Goal: Task Accomplishment & Management: Complete application form

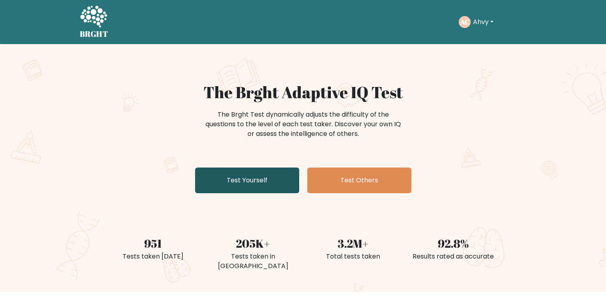
click at [260, 177] on link "Test Yourself" at bounding box center [247, 180] width 104 height 26
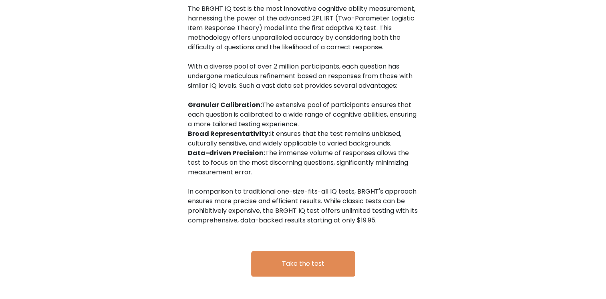
scroll to position [1303, 0]
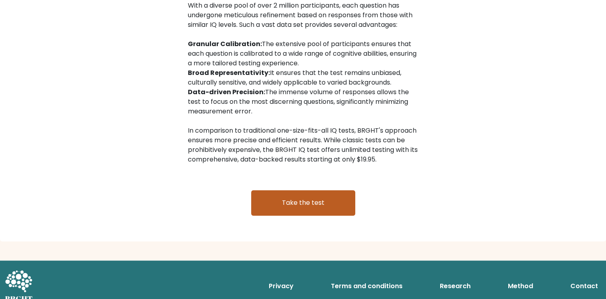
click at [327, 191] on link "Take the test" at bounding box center [303, 203] width 104 height 26
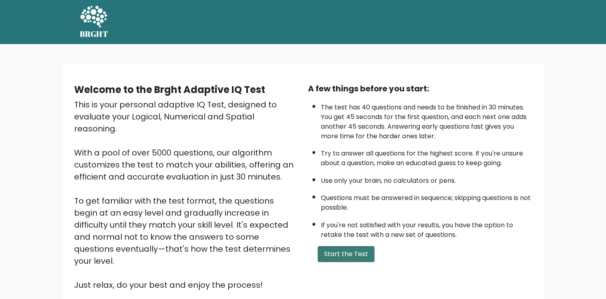
click at [356, 249] on button "Start the Test" at bounding box center [346, 254] width 57 height 16
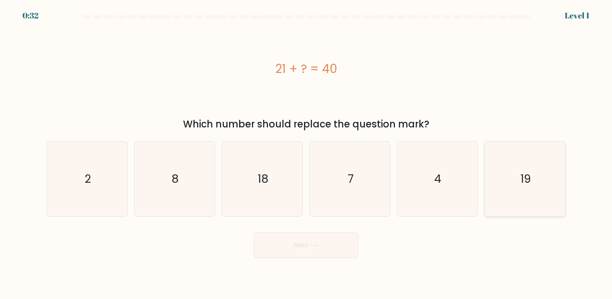
click at [541, 192] on icon "19" at bounding box center [524, 178] width 75 height 75
click at [306, 153] on input "f. 19" at bounding box center [306, 151] width 0 height 4
radio input "true"
click at [330, 244] on button "Next" at bounding box center [306, 245] width 104 height 26
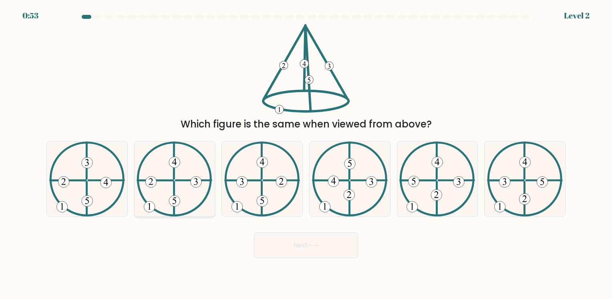
click at [182, 180] on 223 at bounding box center [194, 180] width 36 height 0
click at [306, 153] on input "b." at bounding box center [306, 151] width 0 height 4
radio input "true"
click at [332, 244] on button "Next" at bounding box center [306, 245] width 104 height 26
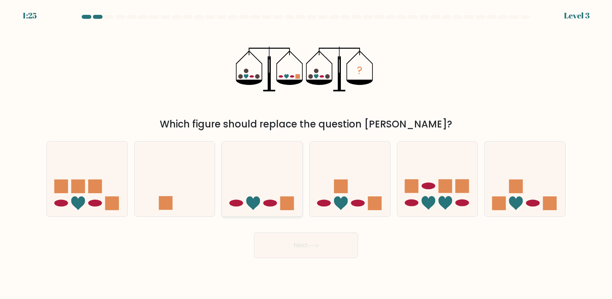
click at [263, 190] on icon at bounding box center [262, 178] width 80 height 66
click at [306, 153] on input "c." at bounding box center [306, 151] width 0 height 4
radio input "true"
click at [300, 244] on button "Next" at bounding box center [306, 245] width 104 height 26
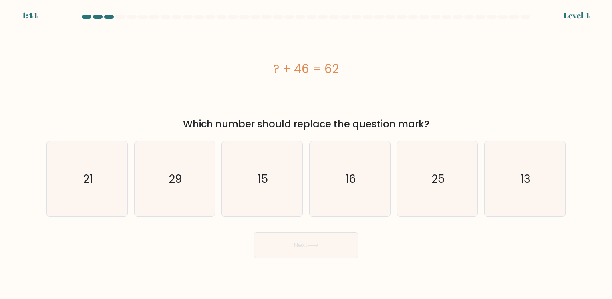
drag, startPoint x: 268, startPoint y: 71, endPoint x: 436, endPoint y: 126, distance: 177.2
click at [436, 126] on div "? + 46 = 62 Which number should replace the question mark?" at bounding box center [306, 77] width 529 height 107
copy div "? + 46 = 62 Which number should replace the question mark?"
click at [348, 175] on text "16" at bounding box center [350, 179] width 11 height 16
click at [306, 153] on input "d. 16" at bounding box center [306, 151] width 0 height 4
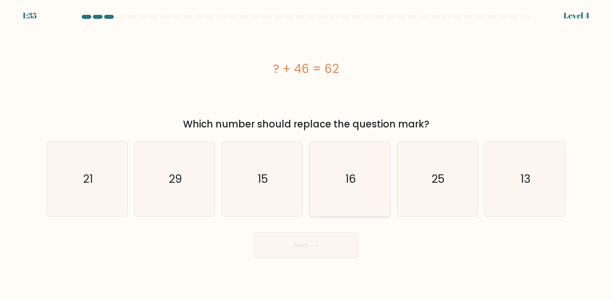
radio input "true"
click at [306, 245] on button "Next" at bounding box center [306, 245] width 104 height 26
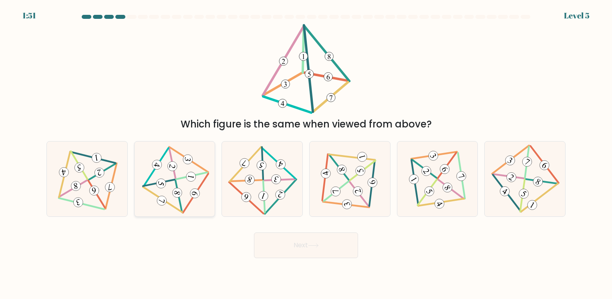
click at [183, 175] on icon at bounding box center [174, 179] width 61 height 60
click at [306, 153] on input "b." at bounding box center [306, 151] width 0 height 4
radio input "true"
click at [292, 236] on button "Next" at bounding box center [306, 245] width 104 height 26
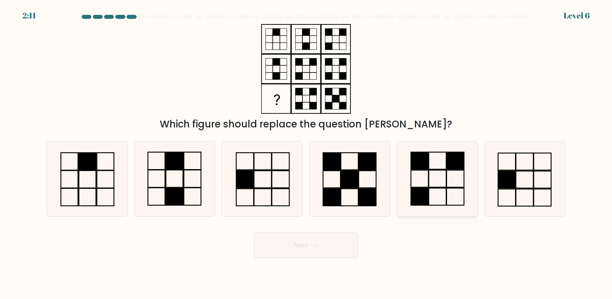
click at [450, 177] on icon at bounding box center [437, 178] width 75 height 75
click at [306, 153] on input "e." at bounding box center [306, 151] width 0 height 4
radio input "true"
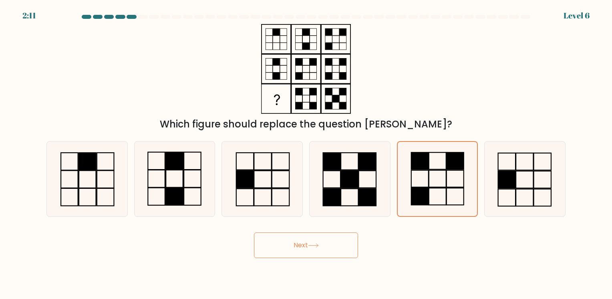
click at [310, 238] on button "Next" at bounding box center [306, 245] width 104 height 26
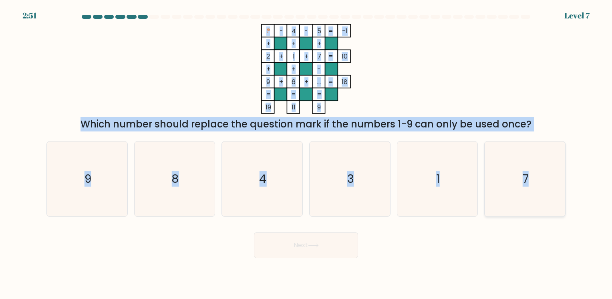
drag, startPoint x: 260, startPoint y: 27, endPoint x: 547, endPoint y: 152, distance: 312.8
click at [547, 152] on form at bounding box center [306, 136] width 612 height 243
copy form "? - 4 - 5 -1 + + + 2 + 1 + 7 10 + + - 9 + 6 + ... = 18 = = = = 19 11 9 = Which …"
click at [357, 191] on icon "3" at bounding box center [349, 178] width 75 height 75
click at [306, 153] on input "d. 3" at bounding box center [306, 151] width 0 height 4
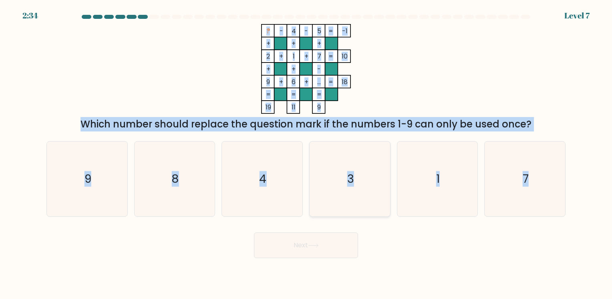
radio input "true"
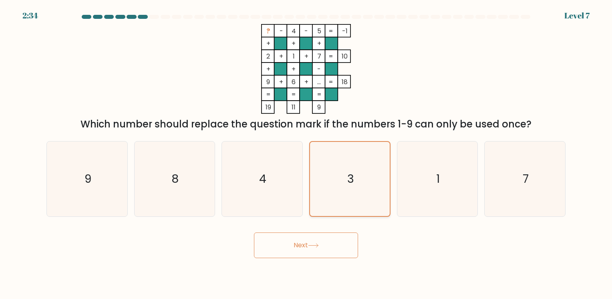
click at [357, 191] on icon "3" at bounding box center [350, 179] width 74 height 74
click at [306, 153] on input "d. 3" at bounding box center [306, 151] width 0 height 4
click at [342, 242] on button "Next" at bounding box center [306, 245] width 104 height 26
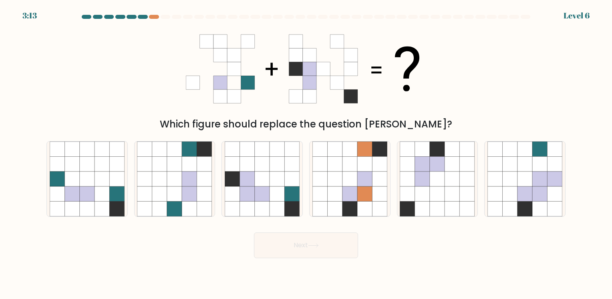
click at [163, 52] on div "Which figure should replace the question mark?" at bounding box center [306, 77] width 529 height 107
click at [254, 181] on icon at bounding box center [247, 178] width 15 height 15
click at [306, 153] on input "c." at bounding box center [306, 151] width 0 height 4
radio input "true"
click at [326, 247] on button "Next" at bounding box center [306, 245] width 104 height 26
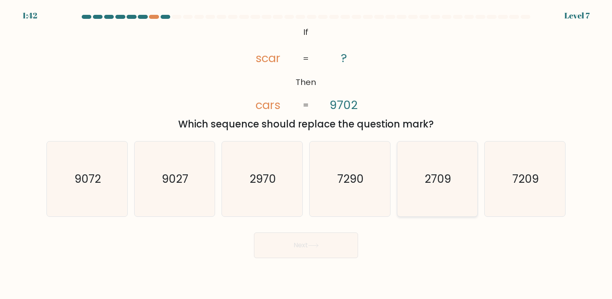
click at [420, 177] on icon "2709" at bounding box center [437, 178] width 75 height 75
click at [306, 153] on input "e. 2709" at bounding box center [306, 151] width 0 height 4
radio input "true"
click at [304, 241] on button "Next" at bounding box center [306, 245] width 104 height 26
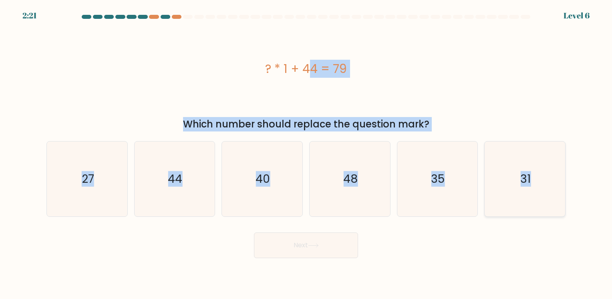
drag, startPoint x: 263, startPoint y: 68, endPoint x: 553, endPoint y: 180, distance: 311.0
click at [553, 180] on form "a." at bounding box center [306, 136] width 612 height 243
copy form "? * 1 + 44 = 79 Which number should replace the question mark? a. 27 b. 44 c. 4…"
click at [501, 45] on div "? * 1 + 44 = 79" at bounding box center [305, 69] width 519 height 90
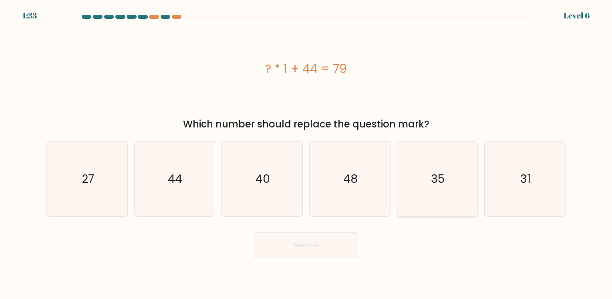
click at [449, 185] on icon "35" at bounding box center [437, 178] width 75 height 75
click at [306, 153] on input "e. 35" at bounding box center [306, 151] width 0 height 4
radio input "true"
click at [341, 240] on button "Next" at bounding box center [306, 245] width 104 height 26
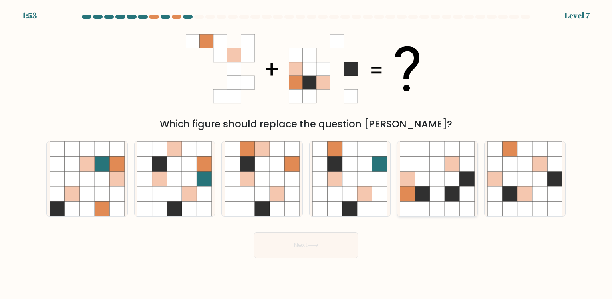
click at [445, 177] on icon at bounding box center [437, 178] width 15 height 15
click at [306, 153] on input "e." at bounding box center [306, 151] width 0 height 4
radio input "true"
click at [323, 241] on button "Next" at bounding box center [306, 245] width 104 height 26
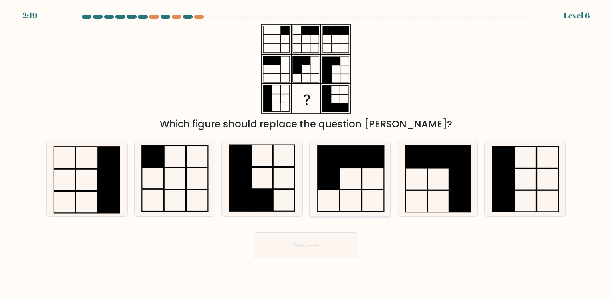
click at [360, 190] on rect at bounding box center [351, 201] width 22 height 22
click at [306, 153] on input "d." at bounding box center [306, 151] width 0 height 4
radio input "true"
click at [304, 247] on button "Next" at bounding box center [306, 245] width 104 height 26
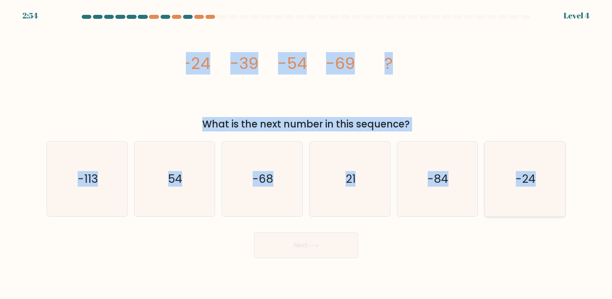
drag, startPoint x: 179, startPoint y: 59, endPoint x: 557, endPoint y: 191, distance: 399.7
click at [557, 191] on form at bounding box center [306, 136] width 612 height 243
copy form "-24 -39 -54 -69 ? What is the next number in this sequence? a. -113 b. 54 c. -6…"
click at [540, 38] on div "image/svg+xml -24 -39 -54 -69 ? What is the next number in this sequence?" at bounding box center [306, 77] width 529 height 107
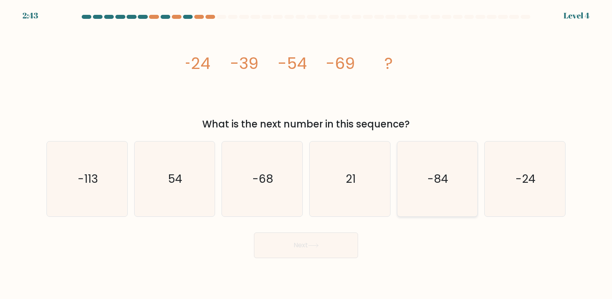
click at [436, 183] on text "-84" at bounding box center [438, 179] width 21 height 16
click at [306, 153] on input "e. -84" at bounding box center [306, 151] width 0 height 4
radio input "true"
click at [329, 244] on button "Next" at bounding box center [306, 245] width 104 height 26
click at [314, 247] on icon at bounding box center [313, 245] width 11 height 4
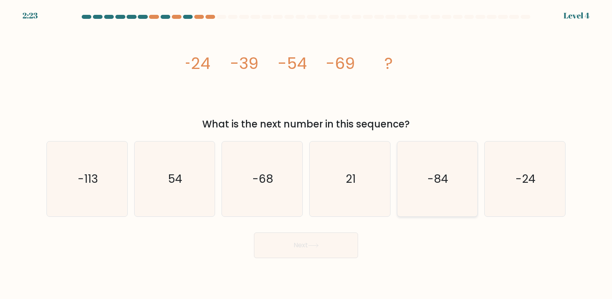
click at [452, 185] on icon "-84" at bounding box center [437, 178] width 75 height 75
click at [306, 153] on input "e. -84" at bounding box center [306, 151] width 0 height 4
radio input "true"
click at [311, 246] on icon at bounding box center [313, 245] width 11 height 4
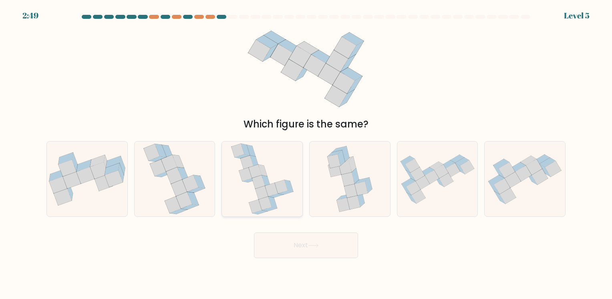
click at [256, 179] on icon at bounding box center [258, 182] width 13 height 14
click at [306, 153] on input "c." at bounding box center [306, 151] width 0 height 4
radio input "true"
click at [309, 240] on button "Next" at bounding box center [306, 245] width 104 height 26
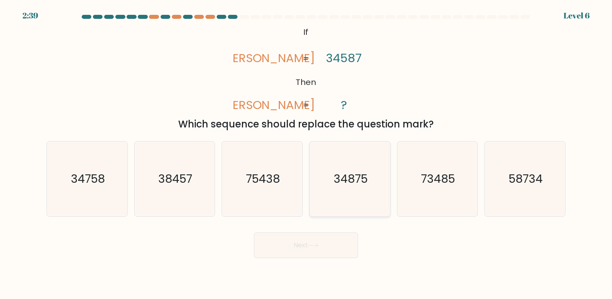
click at [353, 185] on text "34875" at bounding box center [351, 179] width 34 height 16
click at [306, 153] on input "d. 34875" at bounding box center [306, 151] width 0 height 4
radio input "true"
click at [325, 240] on button "Next" at bounding box center [306, 245] width 104 height 26
drag, startPoint x: 323, startPoint y: 242, endPoint x: 336, endPoint y: 235, distance: 14.4
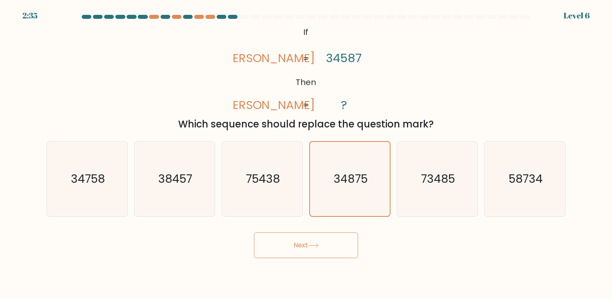
click at [336, 235] on button "Next" at bounding box center [306, 245] width 104 height 26
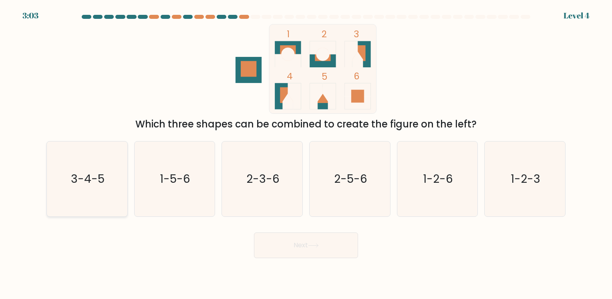
click at [93, 180] on text "3-4-5" at bounding box center [88, 179] width 34 height 16
click at [306, 153] on input "a. 3-4-5" at bounding box center [306, 151] width 0 height 4
radio input "true"
click at [318, 244] on icon at bounding box center [313, 245] width 10 height 4
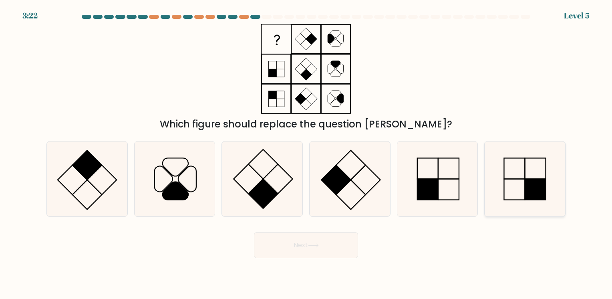
click at [536, 178] on icon at bounding box center [524, 178] width 75 height 75
click at [306, 153] on input "f." at bounding box center [306, 151] width 0 height 4
radio input "true"
click at [293, 237] on button "Next" at bounding box center [306, 245] width 104 height 26
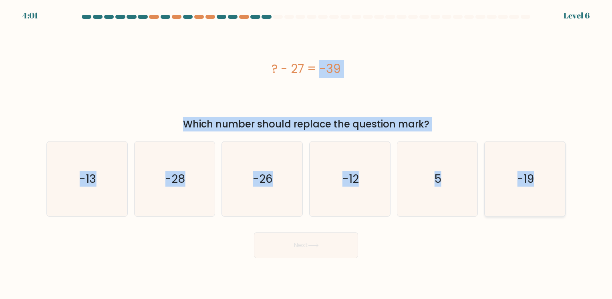
drag, startPoint x: 267, startPoint y: 68, endPoint x: 537, endPoint y: 172, distance: 289.7
click at [537, 172] on form "a. 5" at bounding box center [306, 136] width 612 height 243
copy form "? - 27 = -39 Which number should replace the question mark? a. -13 b. -28 c. -2…"
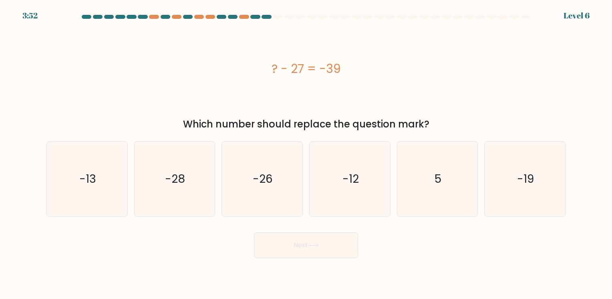
click at [412, 244] on div "Next" at bounding box center [306, 242] width 529 height 32
click at [359, 189] on icon "-12" at bounding box center [349, 178] width 75 height 75
click at [306, 153] on input "d. -12" at bounding box center [306, 151] width 0 height 4
radio input "true"
click at [328, 243] on button "Next" at bounding box center [306, 245] width 104 height 26
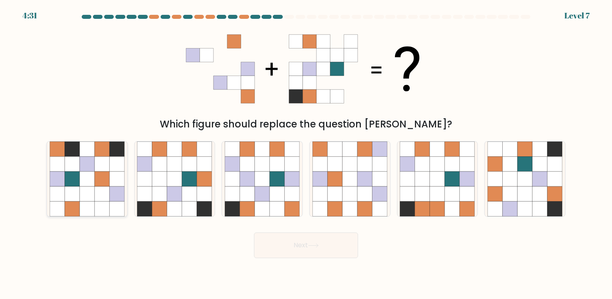
click at [84, 179] on icon at bounding box center [87, 178] width 15 height 15
click at [306, 153] on input "a." at bounding box center [306, 151] width 0 height 4
radio input "true"
click at [327, 246] on button "Next" at bounding box center [306, 245] width 104 height 26
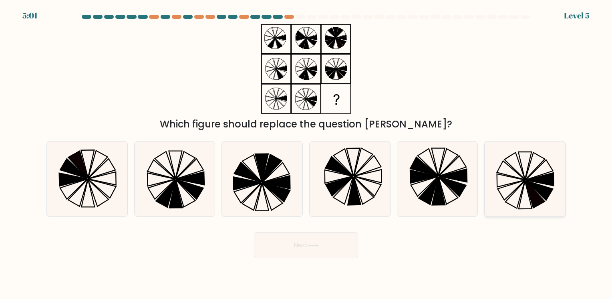
click at [532, 171] on icon at bounding box center [524, 178] width 75 height 75
click at [306, 153] on input "f." at bounding box center [306, 151] width 0 height 4
radio input "true"
click at [331, 247] on button "Next" at bounding box center [306, 245] width 104 height 26
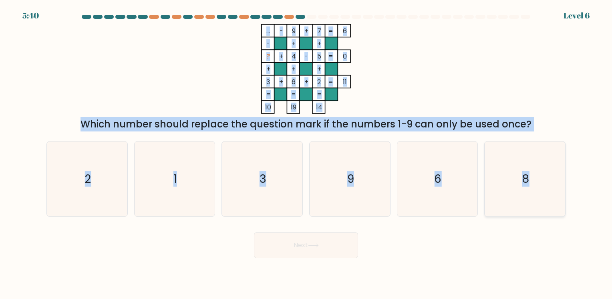
drag, startPoint x: 263, startPoint y: 29, endPoint x: 531, endPoint y: 195, distance: 315.5
click at [531, 195] on form at bounding box center [306, 136] width 612 height 243
copy form "... - 9 + 7 6 - + + ? + 4 - 5 0 + + + 3 + 6 + 2 = 11 = = = = 10 19 14 = Which n…"
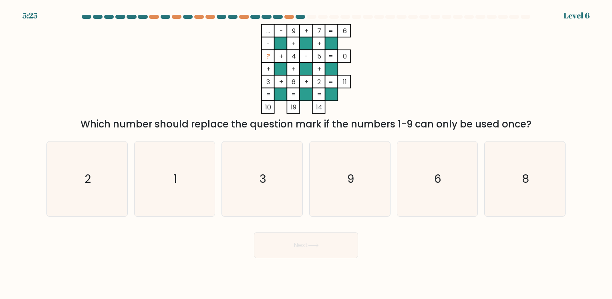
click at [525, 254] on div "Next" at bounding box center [306, 242] width 529 height 32
click at [162, 179] on icon "1" at bounding box center [174, 178] width 75 height 75
click at [306, 153] on input "b. 1" at bounding box center [306, 151] width 0 height 4
radio input "true"
click at [322, 249] on button "Next" at bounding box center [306, 245] width 104 height 26
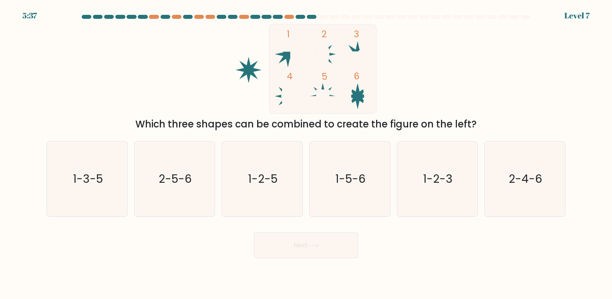
click at [332, 53] on icon at bounding box center [323, 54] width 26 height 26
click at [426, 168] on icon "1-2-3" at bounding box center [437, 178] width 75 height 75
click at [306, 153] on input "e. 1-2-3" at bounding box center [306, 151] width 0 height 4
radio input "true"
click at [306, 247] on button "Next" at bounding box center [306, 245] width 104 height 26
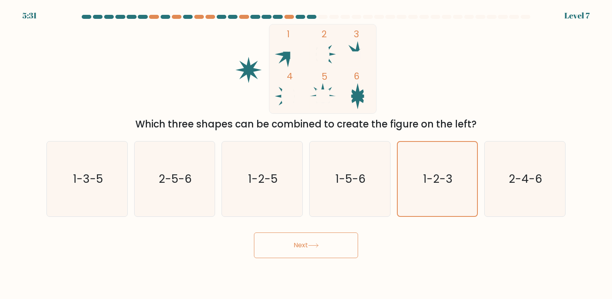
click at [318, 246] on icon at bounding box center [313, 245] width 11 height 4
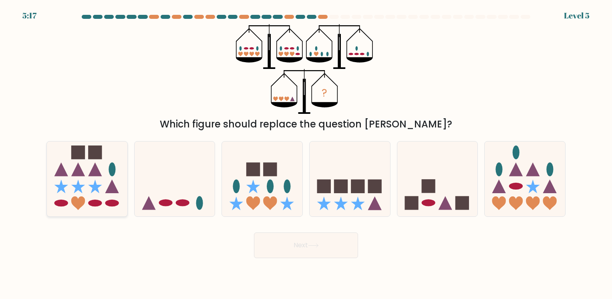
click at [50, 205] on icon at bounding box center [87, 178] width 80 height 66
click at [306, 153] on input "a." at bounding box center [306, 151] width 0 height 4
radio input "true"
click at [296, 240] on button "Next" at bounding box center [306, 245] width 104 height 26
click at [293, 246] on button "Next" at bounding box center [306, 245] width 104 height 26
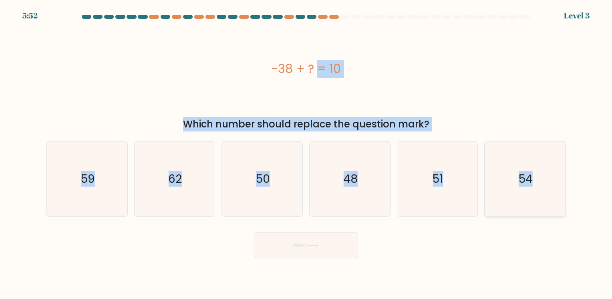
drag, startPoint x: 266, startPoint y: 59, endPoint x: 551, endPoint y: 173, distance: 307.0
click at [551, 173] on form "a." at bounding box center [306, 136] width 612 height 243
copy form "-38 + ? = 10 Which number should replace the question mark? a. 59 b. 62 c. 50 d…"
click at [498, 84] on div "-38 + ? = 10" at bounding box center [305, 69] width 519 height 90
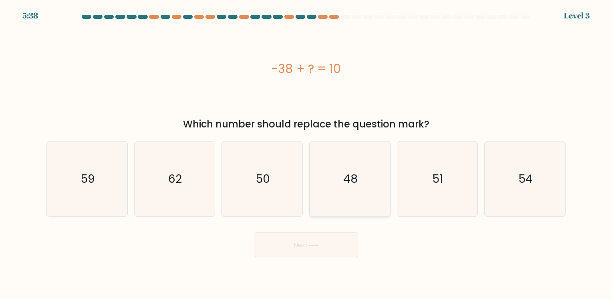
click at [353, 175] on text "48" at bounding box center [350, 179] width 14 height 16
click at [306, 153] on input "d. 48" at bounding box center [306, 151] width 0 height 4
radio input "true"
click at [334, 249] on button "Next" at bounding box center [306, 245] width 104 height 26
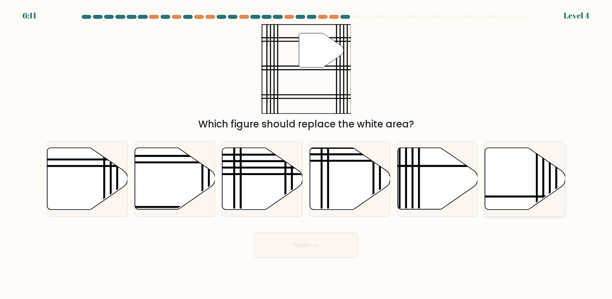
click at [501, 174] on icon at bounding box center [525, 179] width 80 height 62
click at [306, 153] on input "f." at bounding box center [306, 151] width 0 height 4
radio input "true"
click at [54, 173] on icon at bounding box center [87, 179] width 80 height 62
click at [306, 153] on input "a." at bounding box center [306, 151] width 0 height 4
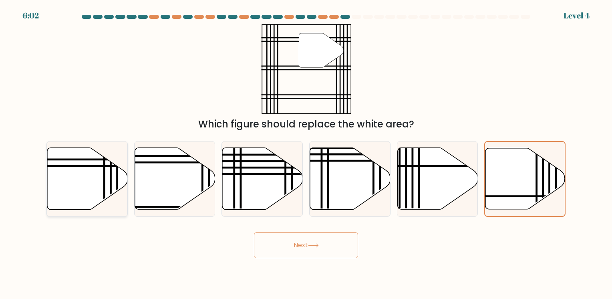
radio input "true"
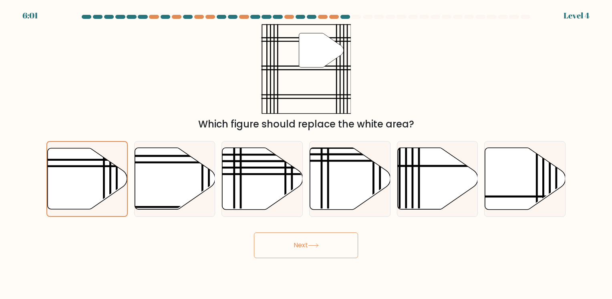
click at [302, 246] on button "Next" at bounding box center [306, 245] width 104 height 26
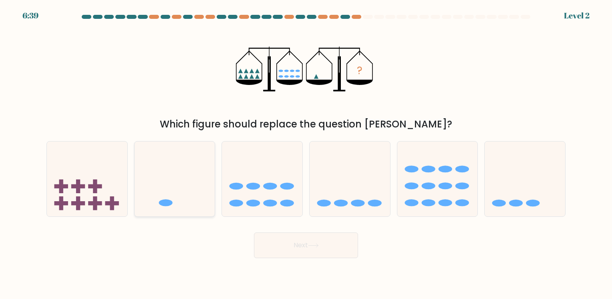
click at [175, 198] on icon at bounding box center [175, 178] width 80 height 66
click at [306, 153] on input "b." at bounding box center [306, 151] width 0 height 4
radio input "true"
click at [296, 252] on button "Next" at bounding box center [306, 245] width 104 height 26
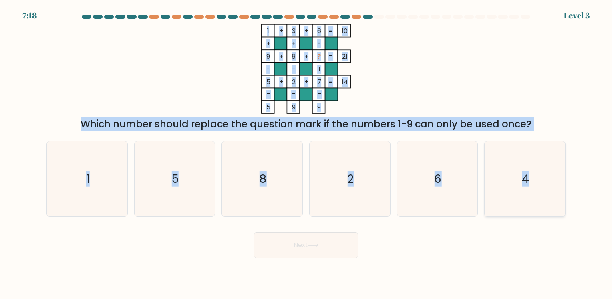
drag, startPoint x: 261, startPoint y: 28, endPoint x: 541, endPoint y: 175, distance: 316.7
click at [541, 175] on form at bounding box center [306, 136] width 612 height 243
copy form "1 + 3 + 6 10 + + - 9 + 8 + ? 21 - - + 5 + 2 + 7 = 14 = = = = 5 9 9 = Which numb…"
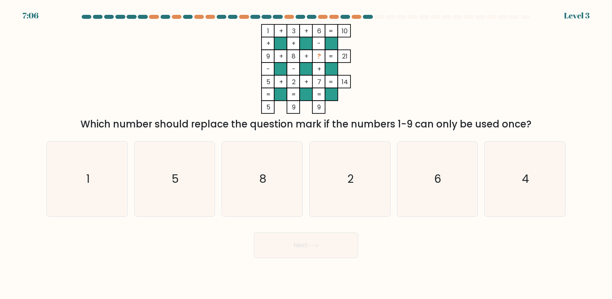
click at [461, 254] on div "Next" at bounding box center [306, 242] width 529 height 32
click at [525, 174] on text "4" at bounding box center [525, 179] width 7 height 16
click at [306, 153] on input "f. 4" at bounding box center [306, 151] width 0 height 4
radio input "true"
click at [300, 243] on button "Next" at bounding box center [306, 245] width 104 height 26
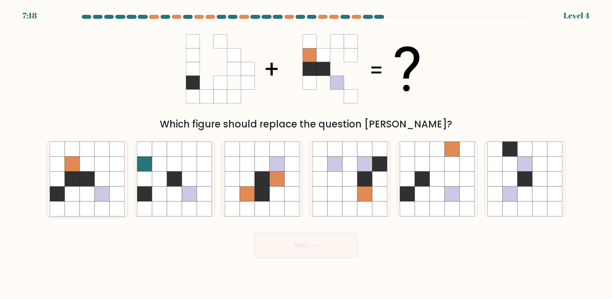
click at [112, 176] on icon at bounding box center [116, 178] width 15 height 15
click at [306, 153] on input "a." at bounding box center [306, 151] width 0 height 4
radio input "true"
click at [287, 243] on button "Next" at bounding box center [306, 245] width 104 height 26
click at [324, 247] on button "Next" at bounding box center [306, 245] width 104 height 26
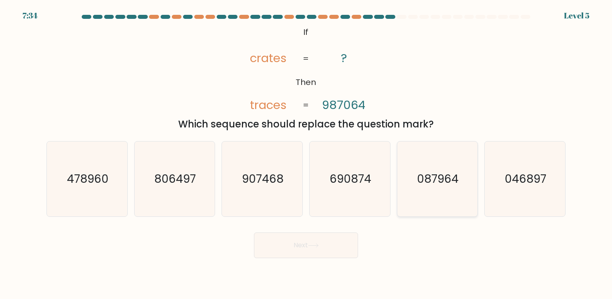
click at [436, 193] on icon "087964" at bounding box center [437, 178] width 75 height 75
click at [306, 153] on input "e. 087964" at bounding box center [306, 151] width 0 height 4
radio input "true"
click at [322, 241] on button "Next" at bounding box center [306, 245] width 104 height 26
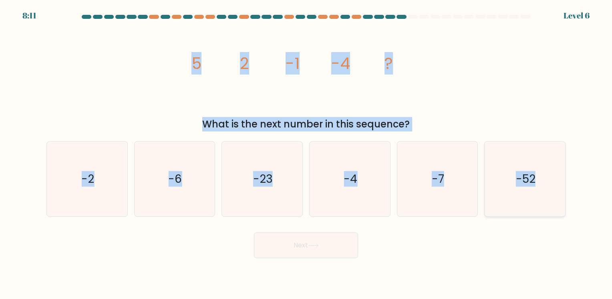
drag, startPoint x: 189, startPoint y: 57, endPoint x: 562, endPoint y: 163, distance: 387.9
click at [562, 163] on form at bounding box center [306, 136] width 612 height 243
copy form "5 2 -1 -4 ? What is the next number in this sequence? a. -2 b. -6 c. -23 d. -4 …"
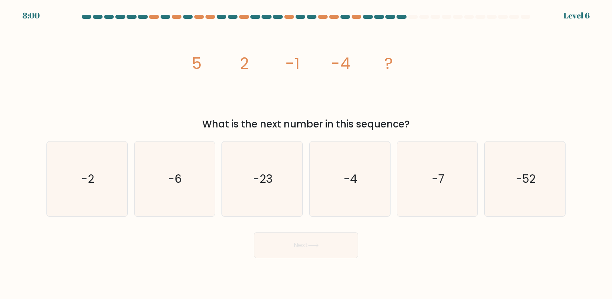
click at [434, 245] on div "Next" at bounding box center [306, 242] width 529 height 32
click at [447, 180] on icon "-7" at bounding box center [437, 178] width 75 height 75
click at [306, 153] on input "e. -7" at bounding box center [306, 151] width 0 height 4
radio input "true"
click at [331, 242] on button "Next" at bounding box center [306, 245] width 104 height 26
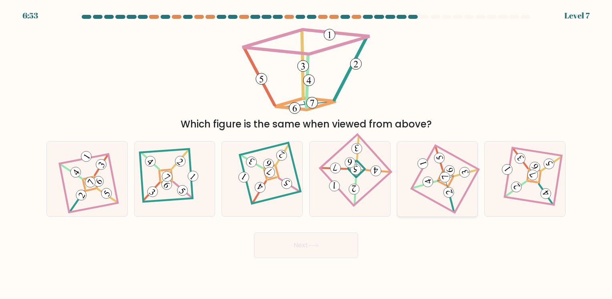
click at [436, 179] on icon at bounding box center [437, 179] width 51 height 60
click at [306, 153] on input "e." at bounding box center [306, 151] width 0 height 4
radio input "true"
click at [302, 238] on button "Next" at bounding box center [306, 245] width 104 height 26
click at [322, 242] on button "Next" at bounding box center [306, 245] width 104 height 26
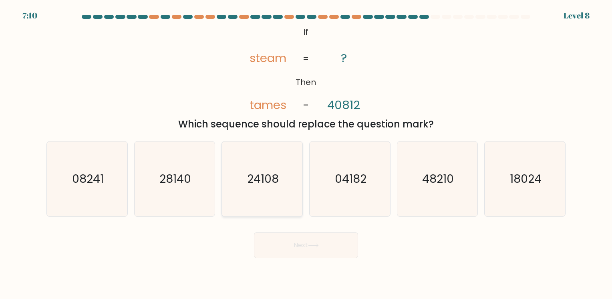
click at [262, 182] on text "24108" at bounding box center [263, 179] width 32 height 16
click at [306, 153] on input "c. 24108" at bounding box center [306, 151] width 0 height 4
radio input "true"
click at [314, 245] on icon at bounding box center [313, 245] width 11 height 4
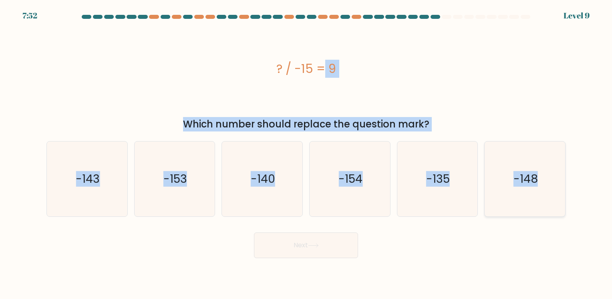
drag, startPoint x: 269, startPoint y: 64, endPoint x: 552, endPoint y: 168, distance: 301.1
click at [552, 168] on form "a." at bounding box center [306, 136] width 612 height 243
copy form "? / -15 = 9 Which number should replace the question mark? a. -143 b. -153 c. -…"
click at [518, 58] on div "? / -15 = 9" at bounding box center [305, 69] width 519 height 90
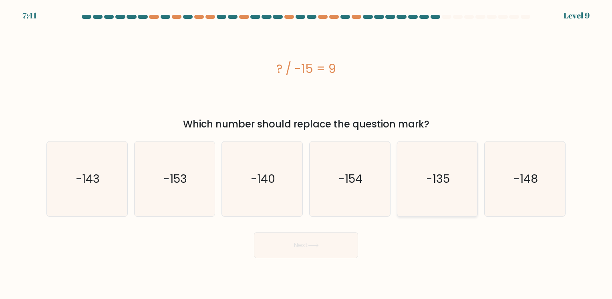
click at [442, 185] on text "-135" at bounding box center [438, 179] width 24 height 16
click at [306, 153] on input "e. -135" at bounding box center [306, 151] width 0 height 4
radio input "true"
click at [324, 245] on button "Next" at bounding box center [306, 245] width 104 height 26
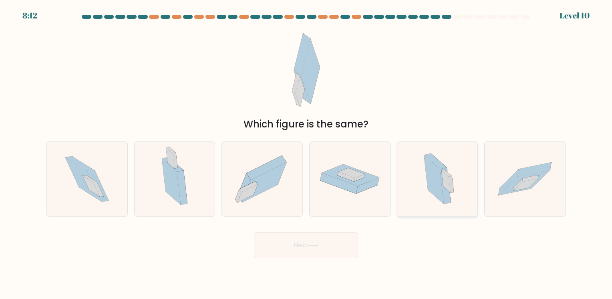
click at [437, 165] on icon at bounding box center [435, 161] width 22 height 16
click at [306, 153] on input "e." at bounding box center [306, 151] width 0 height 4
radio input "true"
click at [325, 246] on button "Next" at bounding box center [306, 245] width 104 height 26
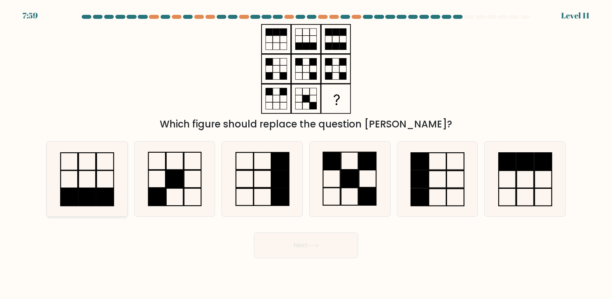
click at [97, 192] on rect at bounding box center [105, 197] width 17 height 18
click at [306, 153] on input "a." at bounding box center [306, 151] width 0 height 4
radio input "true"
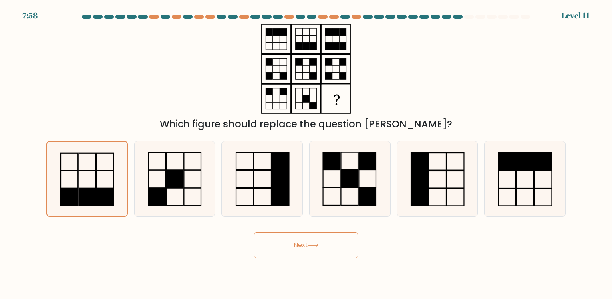
click at [295, 247] on button "Next" at bounding box center [306, 245] width 104 height 26
click at [298, 245] on button "Next" at bounding box center [306, 245] width 104 height 26
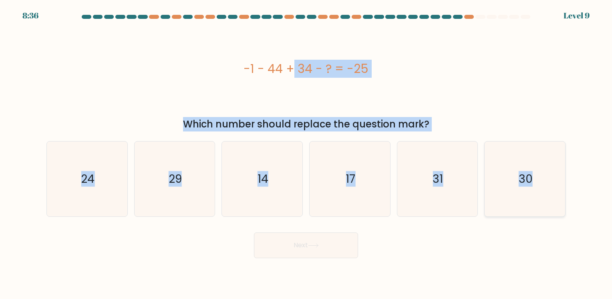
drag, startPoint x: 237, startPoint y: 65, endPoint x: 537, endPoint y: 177, distance: 319.7
click at [537, 177] on form "a." at bounding box center [306, 136] width 612 height 243
copy form "-1 - 44 + 34 - ? = -25 Which number should replace the question mark? a. 24 b. …"
click at [484, 57] on div "-1 - 44 + 34 - ? = -25" at bounding box center [305, 69] width 519 height 90
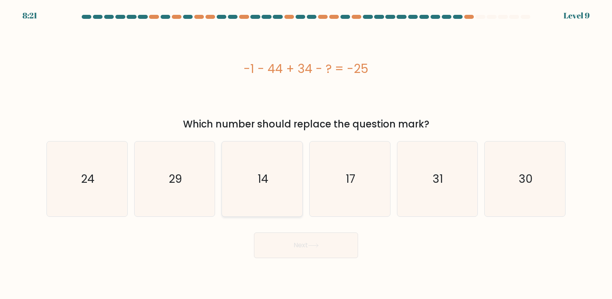
click at [257, 187] on icon "14" at bounding box center [262, 178] width 75 height 75
click at [306, 153] on input "c. 14" at bounding box center [306, 151] width 0 height 4
radio input "true"
click at [321, 246] on button "Next" at bounding box center [306, 245] width 104 height 26
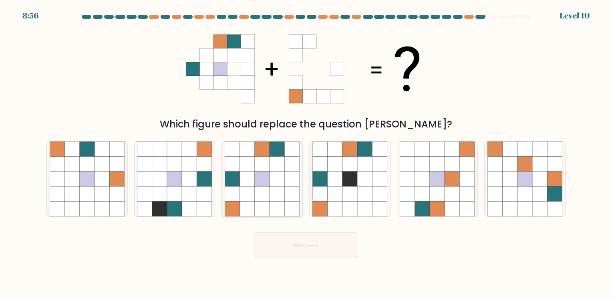
click at [248, 185] on icon at bounding box center [247, 178] width 15 height 15
click at [306, 153] on input "c." at bounding box center [306, 151] width 0 height 4
radio input "true"
click at [318, 244] on icon at bounding box center [313, 245] width 10 height 4
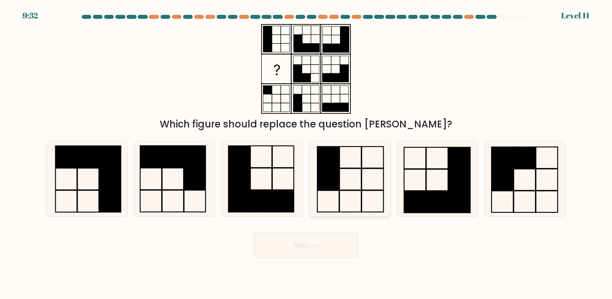
click at [330, 169] on rect at bounding box center [328, 179] width 22 height 22
click at [306, 153] on input "d." at bounding box center [306, 151] width 0 height 4
radio input "true"
click at [332, 249] on button "Next" at bounding box center [306, 245] width 104 height 26
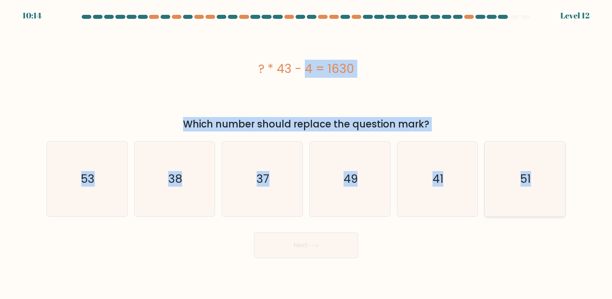
drag, startPoint x: 240, startPoint y: 62, endPoint x: 554, endPoint y: 169, distance: 331.7
click at [554, 169] on form "a." at bounding box center [306, 136] width 612 height 243
copy form "? * 43 - 4 = 1630 Which number should replace the question mark? a. 53 b. 38 c.…"
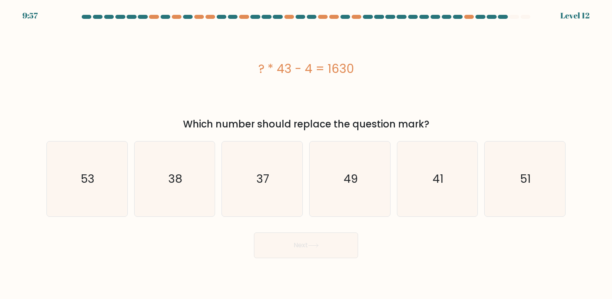
click at [442, 249] on div "Next" at bounding box center [306, 242] width 529 height 32
click at [163, 174] on icon "38" at bounding box center [174, 178] width 75 height 75
click at [306, 153] on input "b. 38" at bounding box center [306, 151] width 0 height 4
radio input "true"
click at [344, 249] on button "Next" at bounding box center [306, 245] width 104 height 26
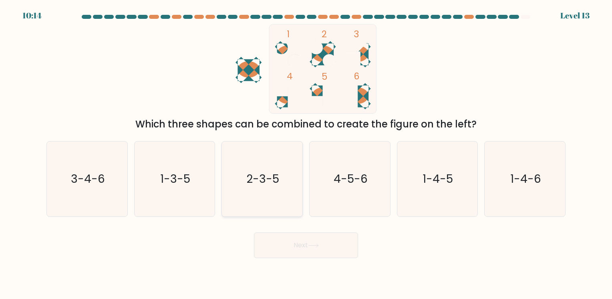
click at [264, 189] on icon "2-3-5" at bounding box center [262, 178] width 75 height 75
click at [306, 153] on input "c. 2-3-5" at bounding box center [306, 151] width 0 height 4
radio input "true"
click at [301, 243] on button "Next" at bounding box center [306, 245] width 104 height 26
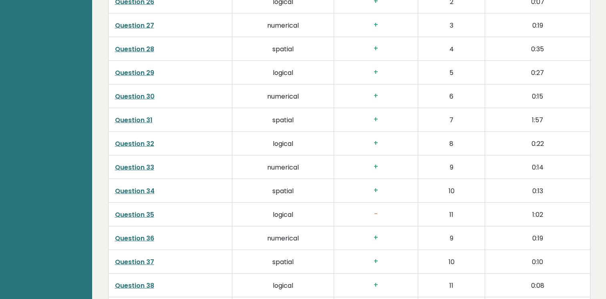
scroll to position [2076, 0]
